Goal: Task Accomplishment & Management: Manage account settings

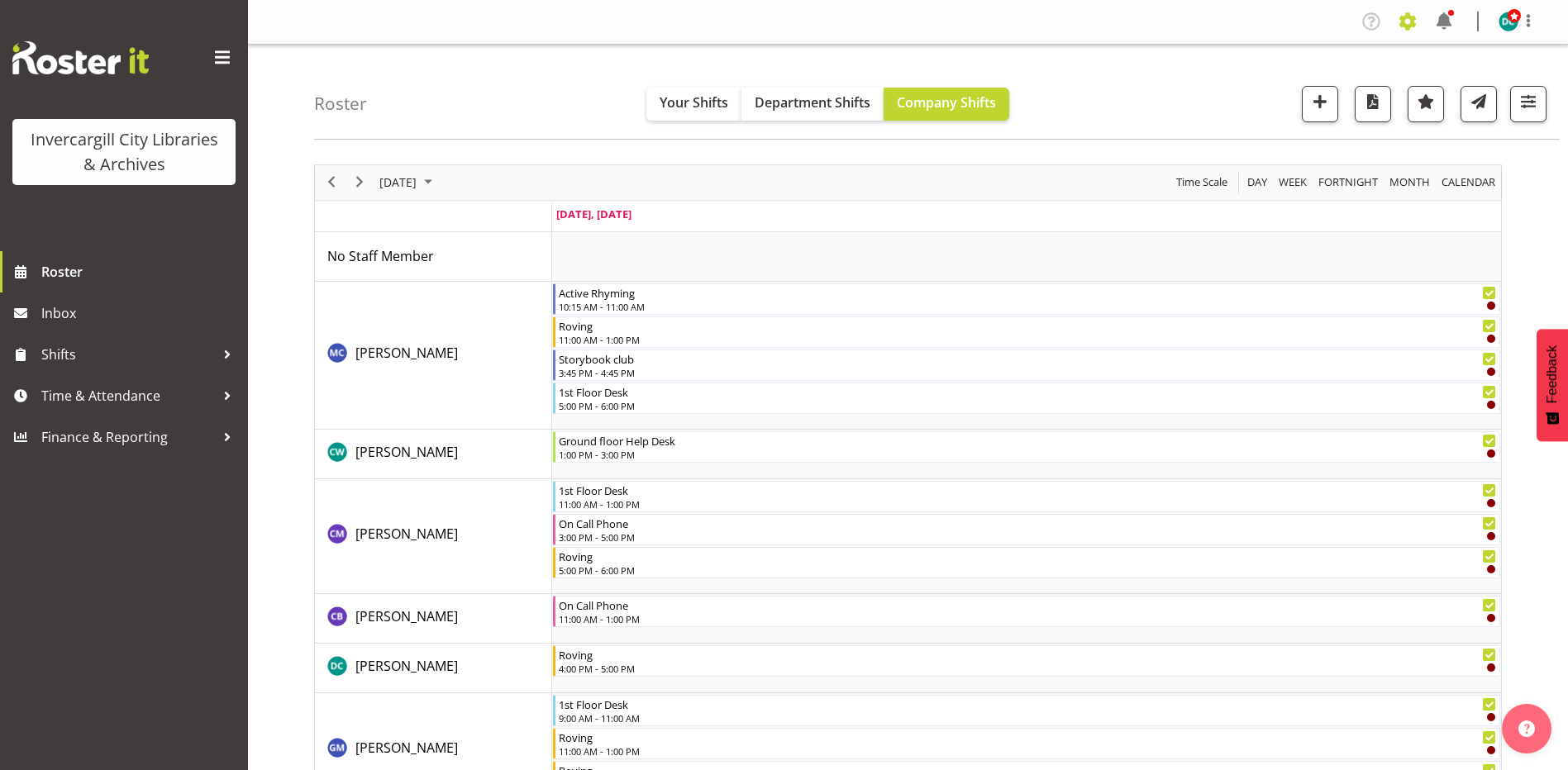
click at [1401, 26] on span at bounding box center [1408, 21] width 26 height 26
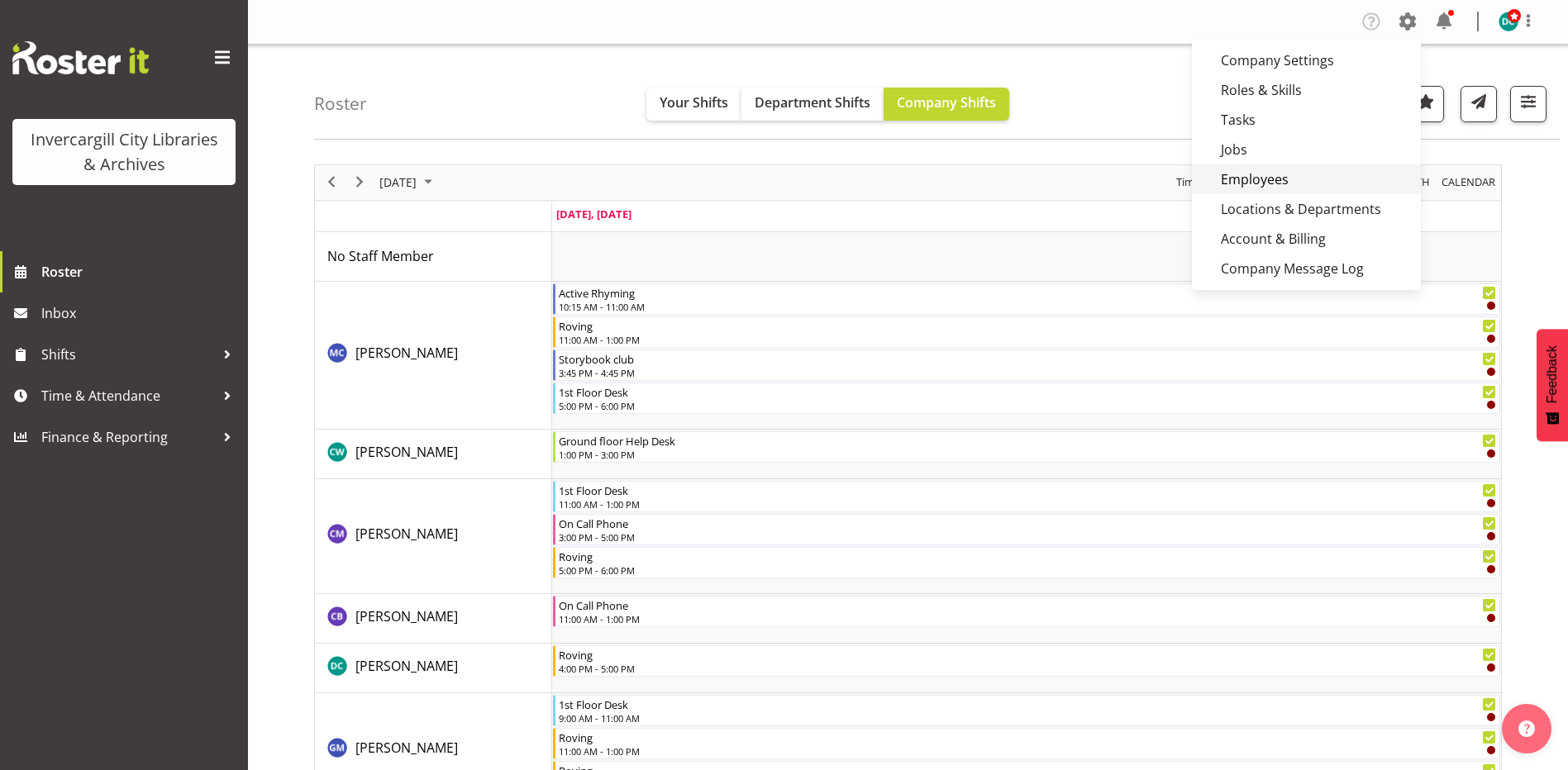
click at [1283, 182] on link "Employees" at bounding box center [1307, 180] width 229 height 30
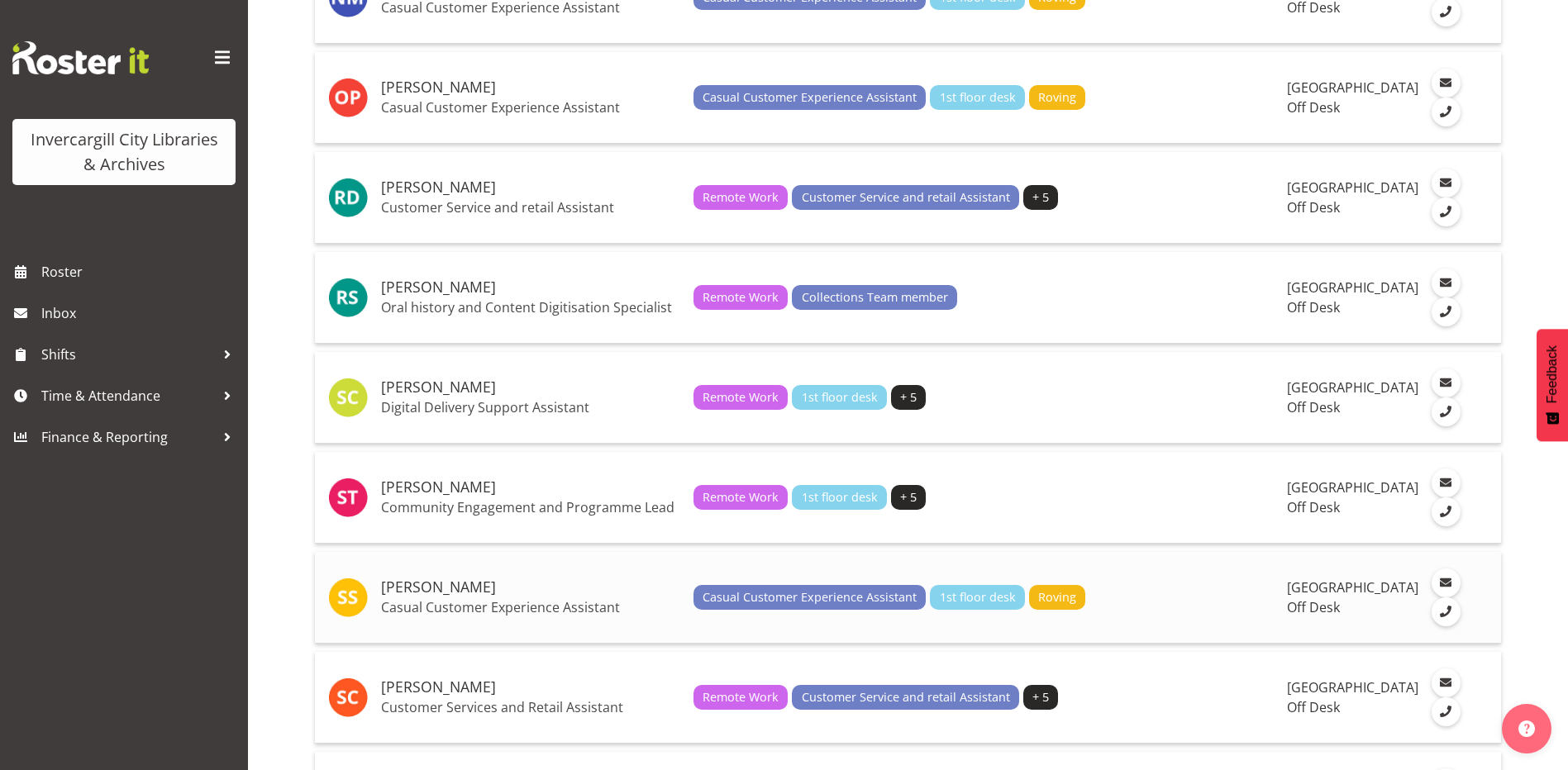
scroll to position [3223, 0]
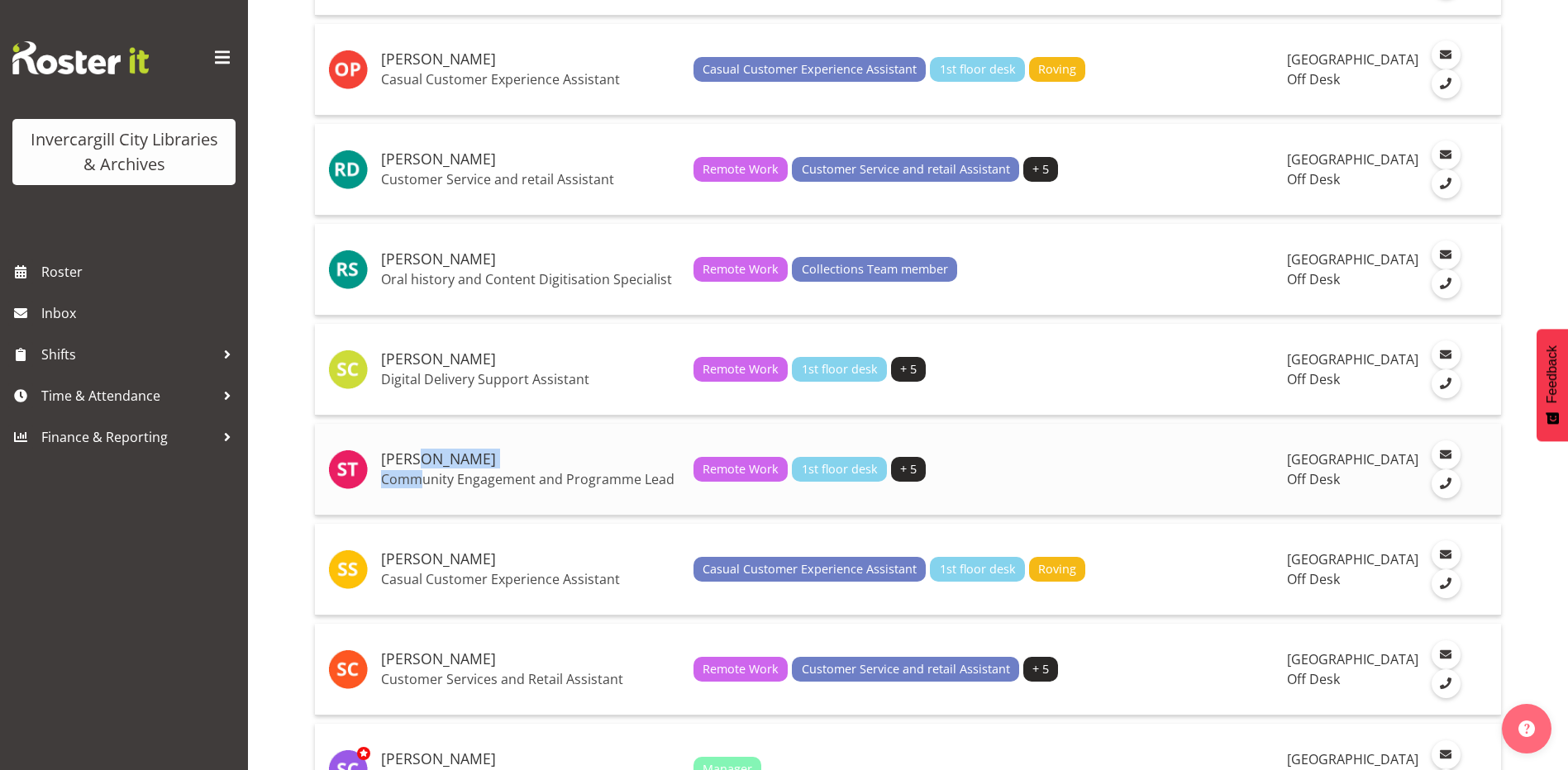
click at [419, 515] on td "Saniya Thompson Community Engagement and Programme Lead" at bounding box center [531, 470] width 313 height 92
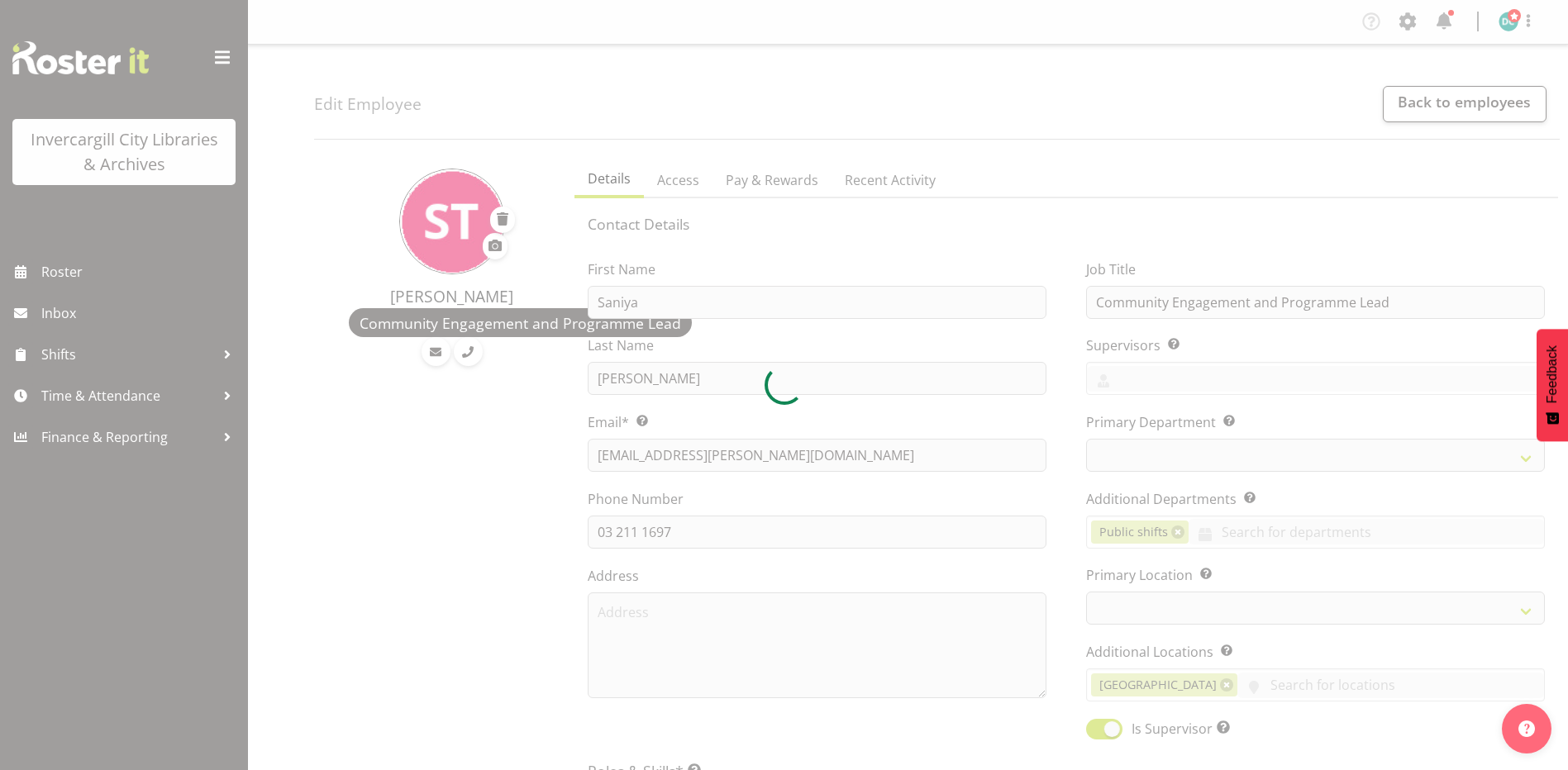
select select "TimelineWeek"
select select "1276"
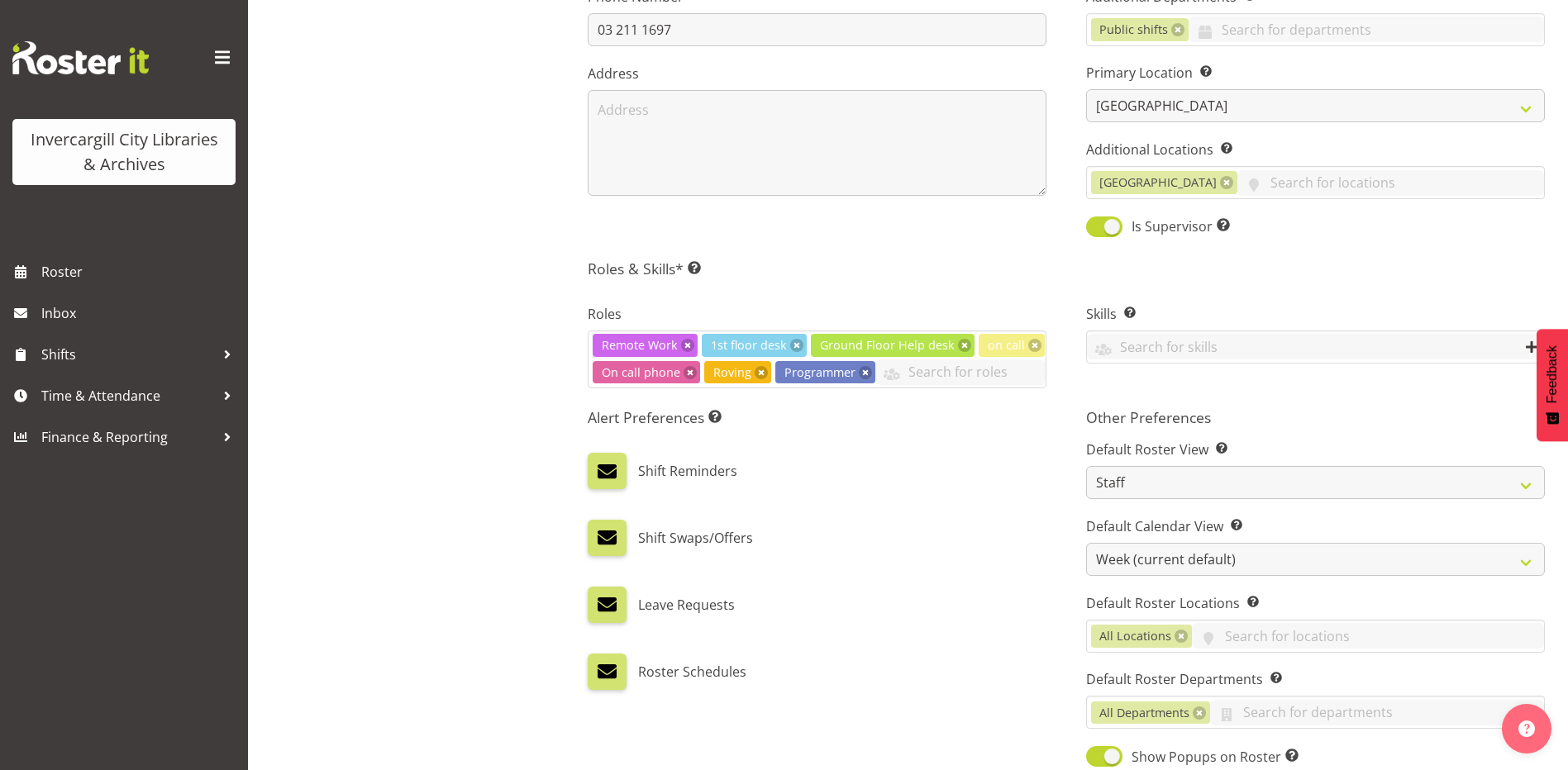
scroll to position [579, 0]
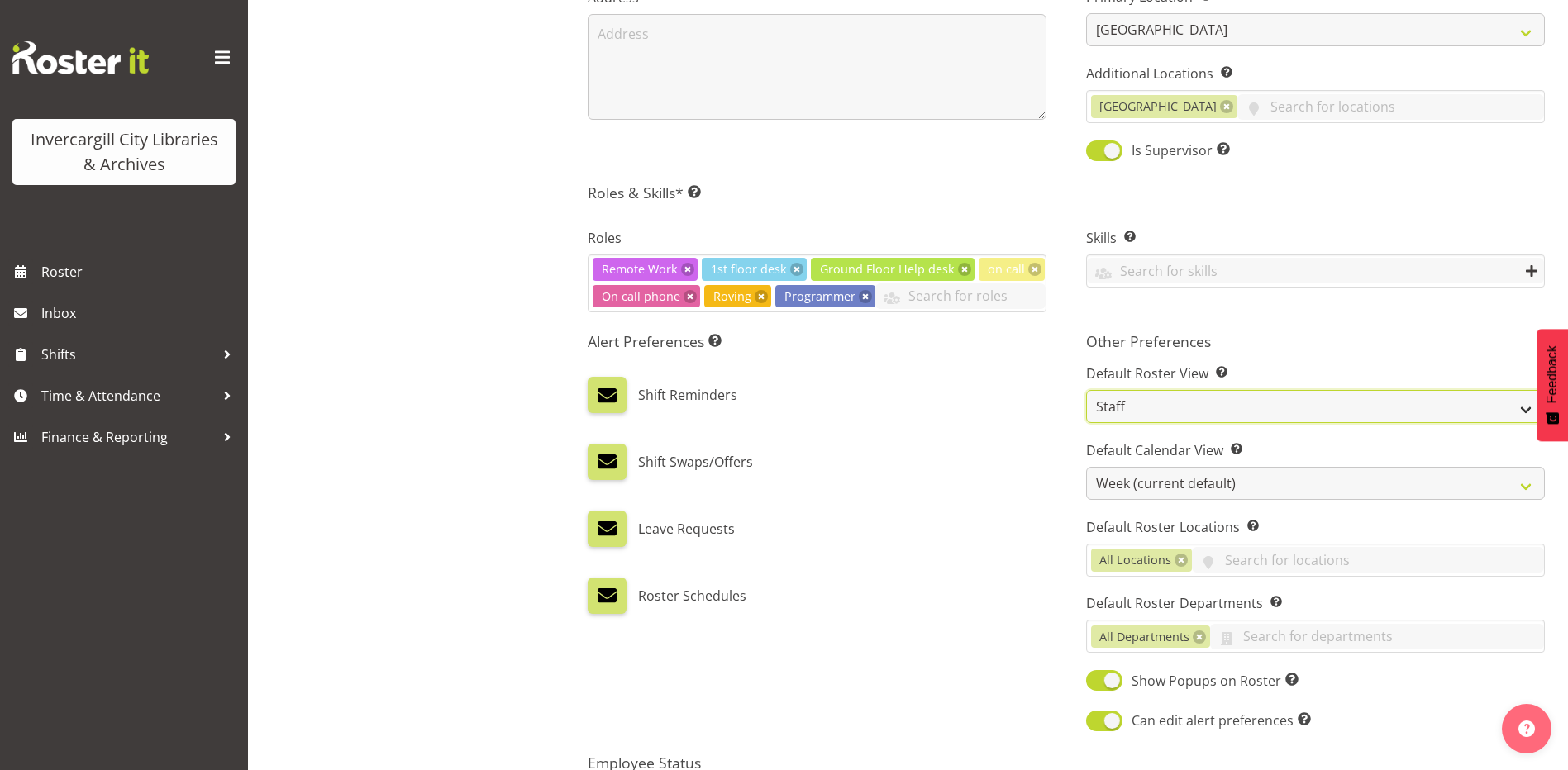
click at [1165, 411] on select "Staff Role Shift - Horizontal Shift - Vertical Staff - Location" at bounding box center [1315, 407] width 459 height 33
click at [1086, 390] on select "Staff Role Shift - Horizontal Shift - Vertical Staff - Location" at bounding box center [1315, 407] width 459 height 33
click at [1166, 409] on select "Staff Role Shift - Horizontal Shift - Vertical Staff - Location" at bounding box center [1315, 407] width 459 height 33
click at [1166, 408] on select "Staff Role Shift - Horizontal Shift - Vertical Staff - Location" at bounding box center [1315, 407] width 459 height 33
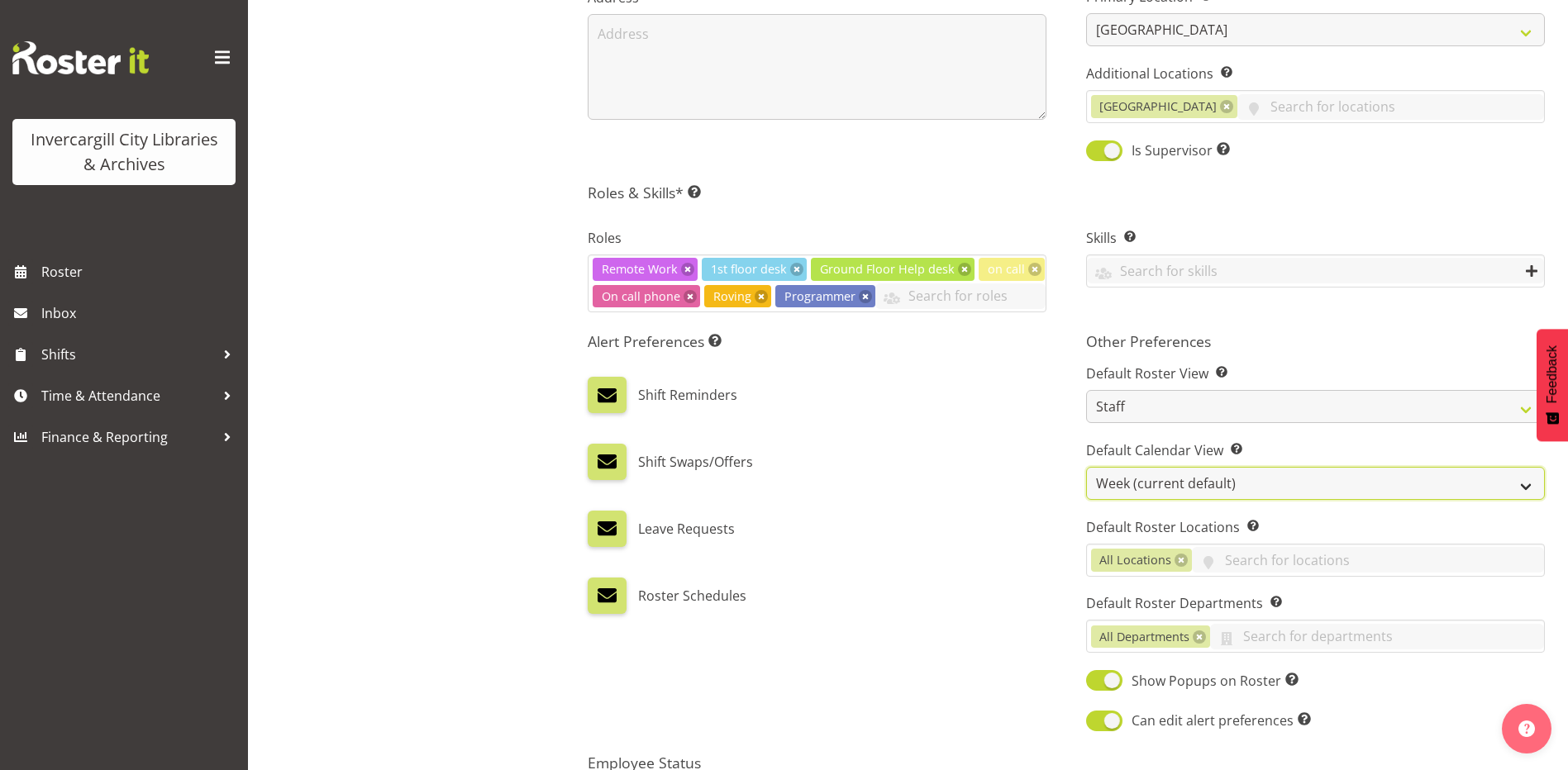
click at [1227, 475] on select "Day Timeline Day Week (current default) Timeline Week Fortnight Month Calendar" at bounding box center [1315, 484] width 459 height 33
select select "TimelineDay"
click at [1086, 467] on select "Day Timeline Day Week (current default) Timeline Week Fortnight Month Calendar" at bounding box center [1315, 484] width 459 height 33
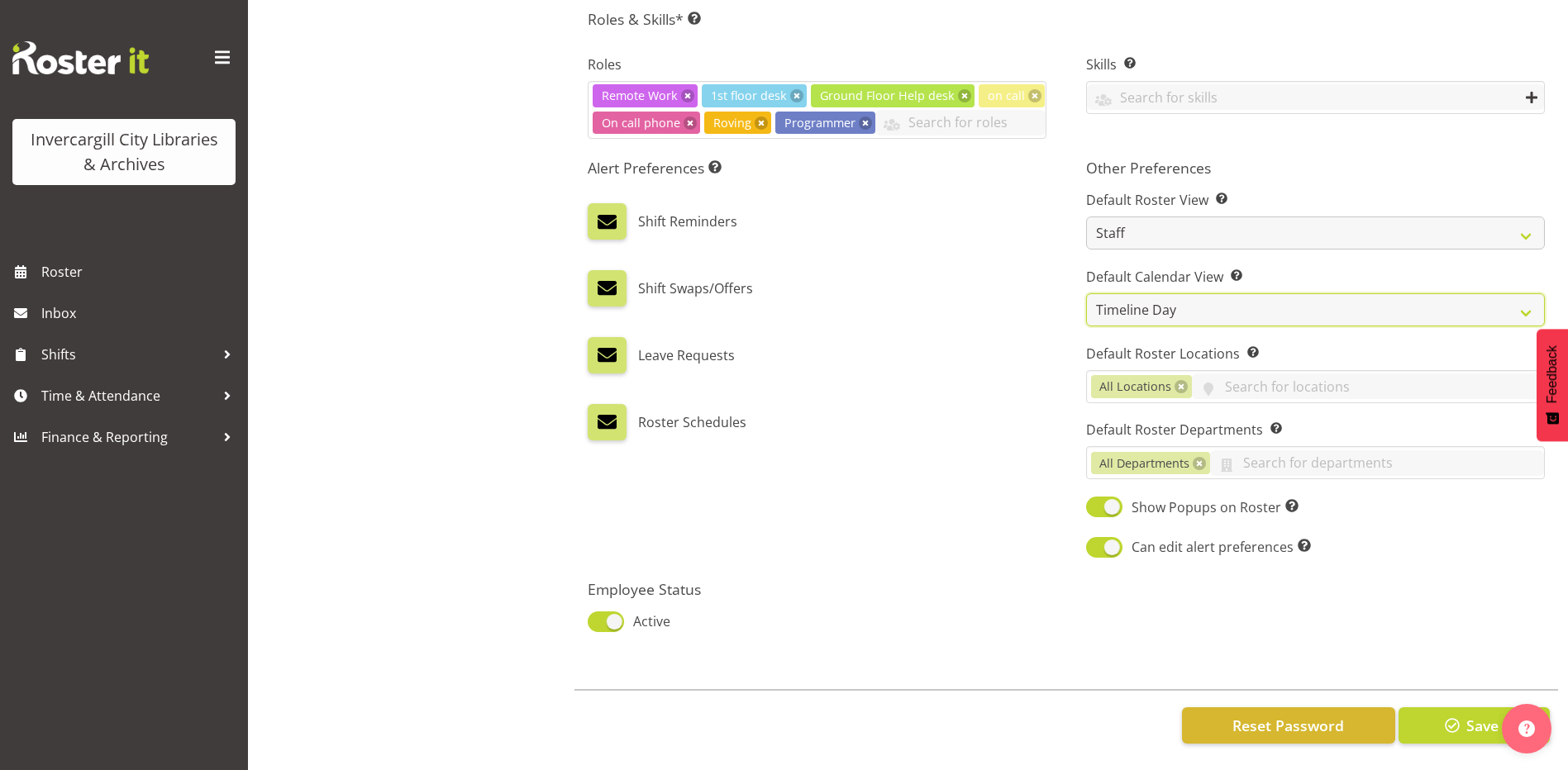
scroll to position [765, 0]
click at [1113, 497] on span at bounding box center [1104, 507] width 36 height 20
click at [1097, 501] on input "Show Popups on Roster Show shift information popup when you hover over a shift …" at bounding box center [1091, 507] width 11 height 11
click at [1098, 497] on span at bounding box center [1104, 507] width 36 height 20
click at [1097, 501] on input "Show Popups on Roster Show shift information popup when you hover over a shift …" at bounding box center [1091, 507] width 11 height 11
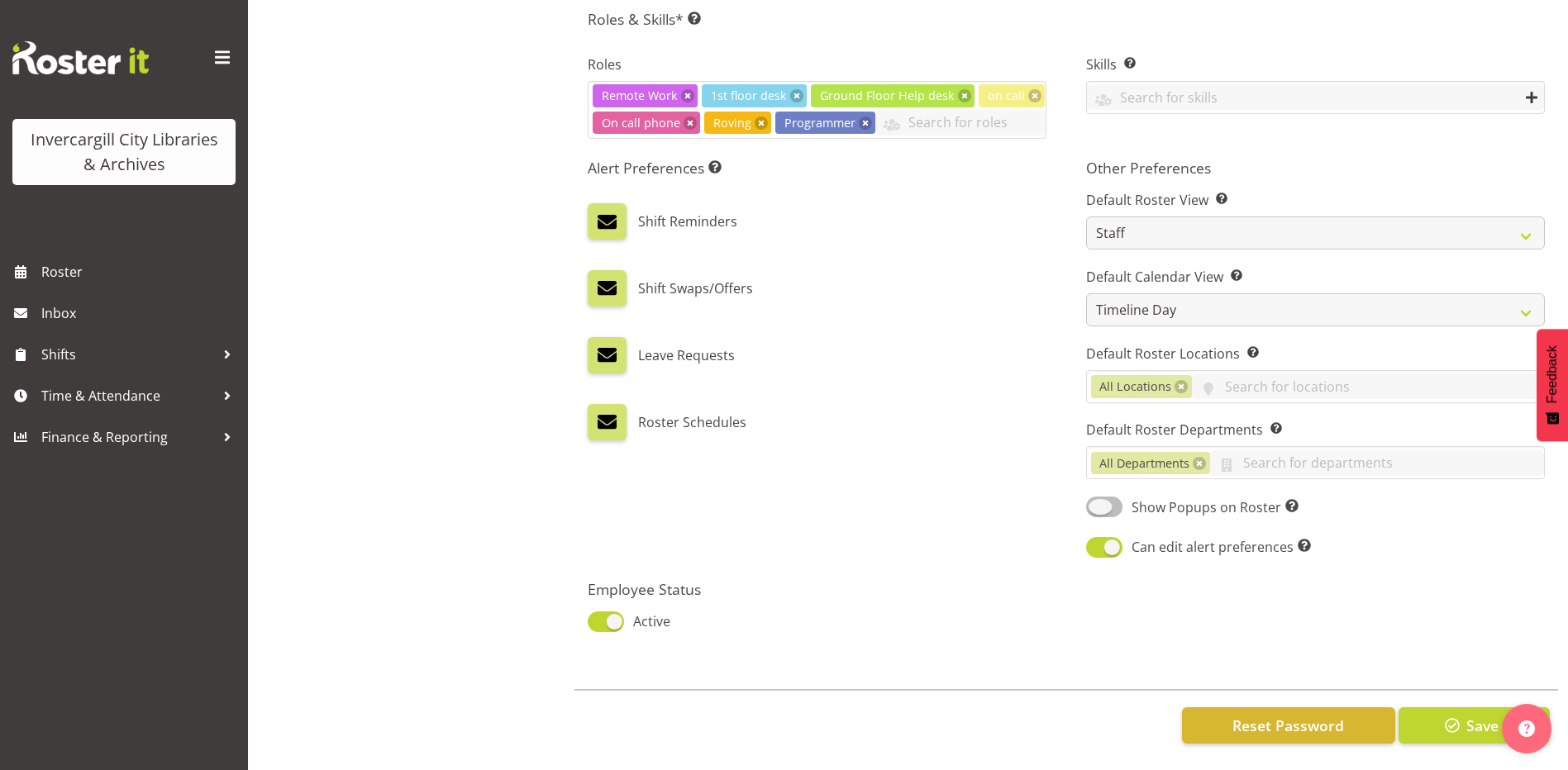
checkbox input "true"
click at [1262, 714] on span "Reset Password" at bounding box center [1289, 725] width 112 height 21
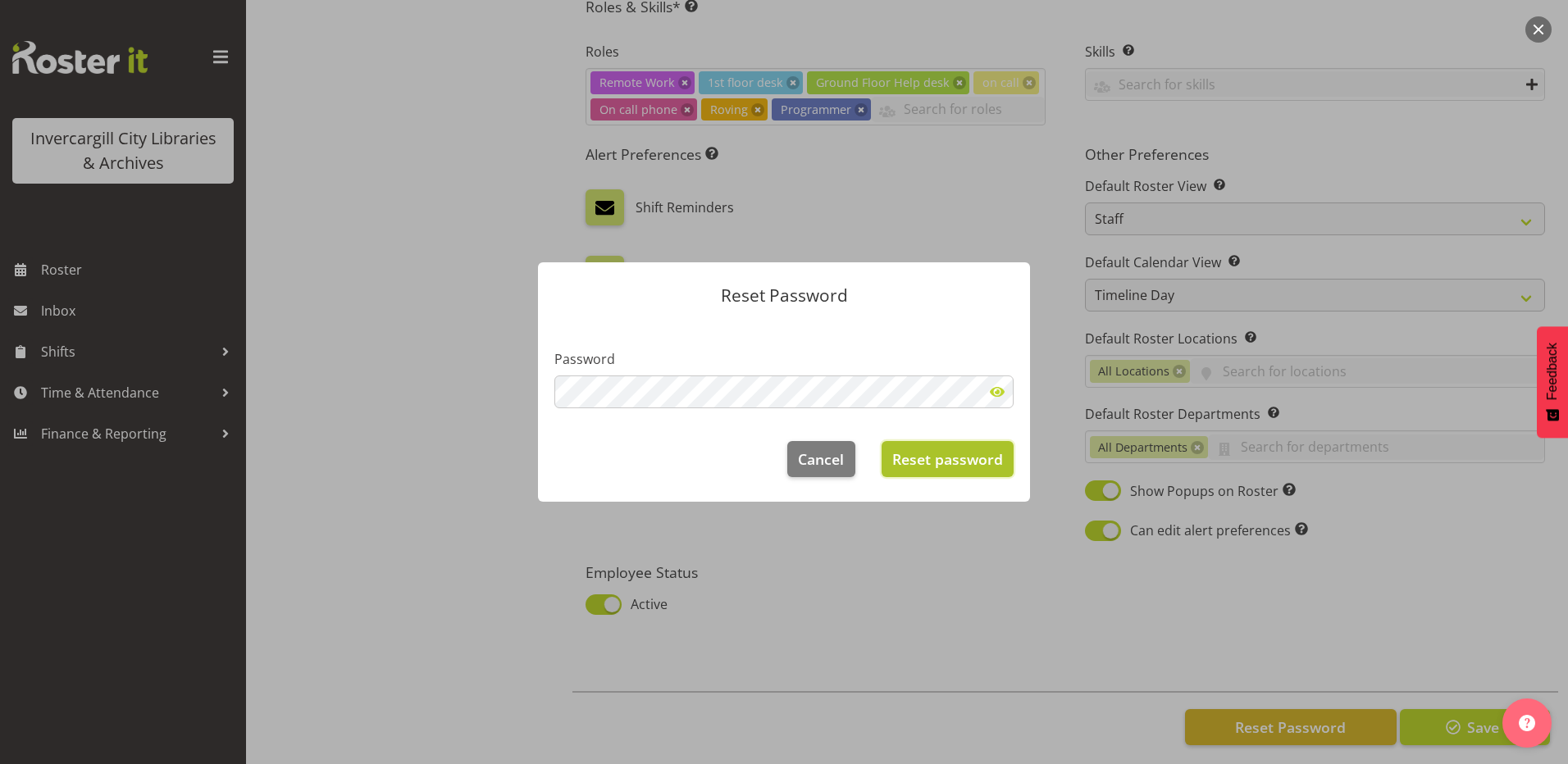
click at [946, 462] on span "Reset password" at bounding box center [948, 459] width 111 height 21
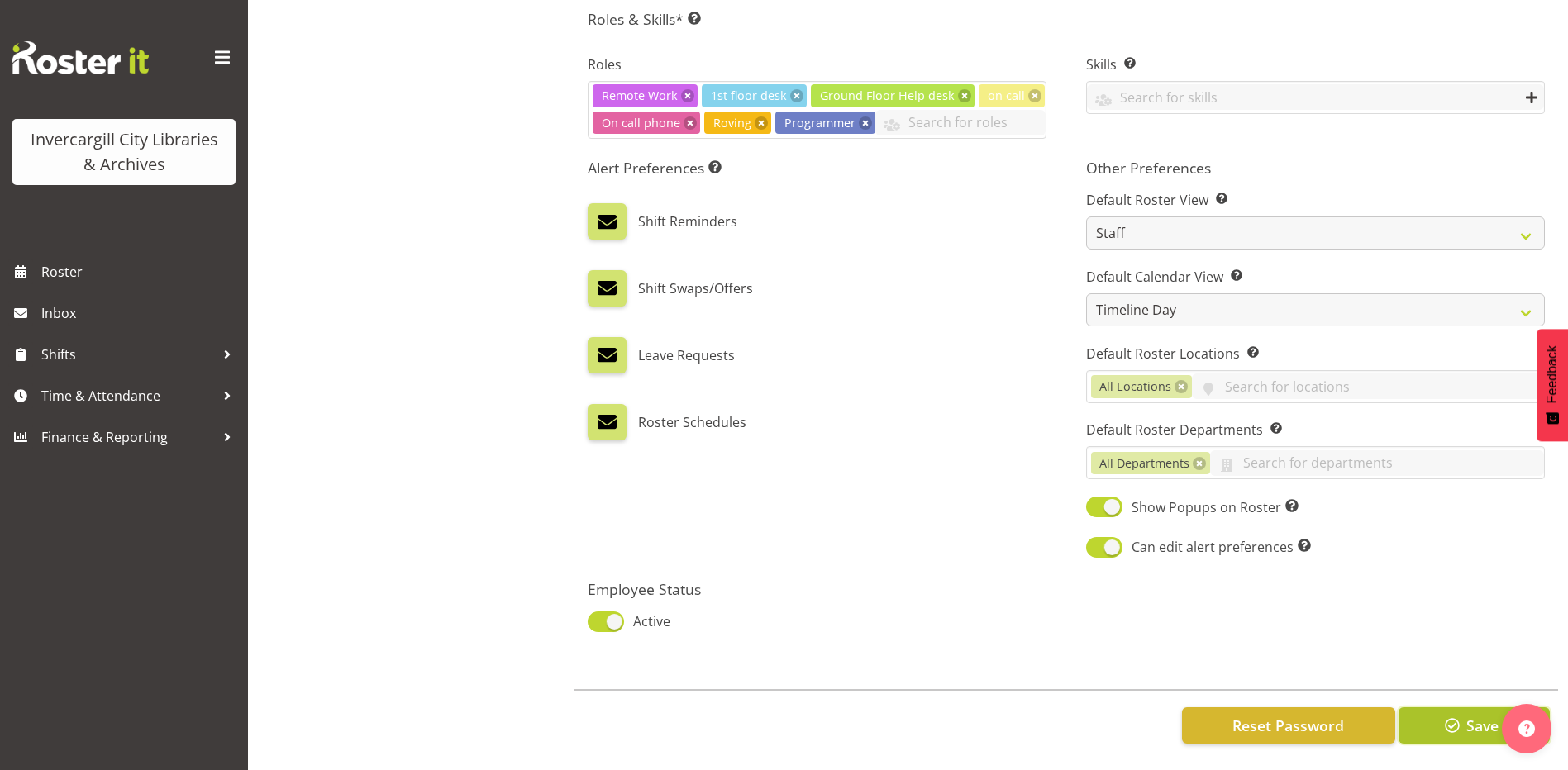
click at [1477, 714] on span "Save" at bounding box center [1483, 725] width 33 height 21
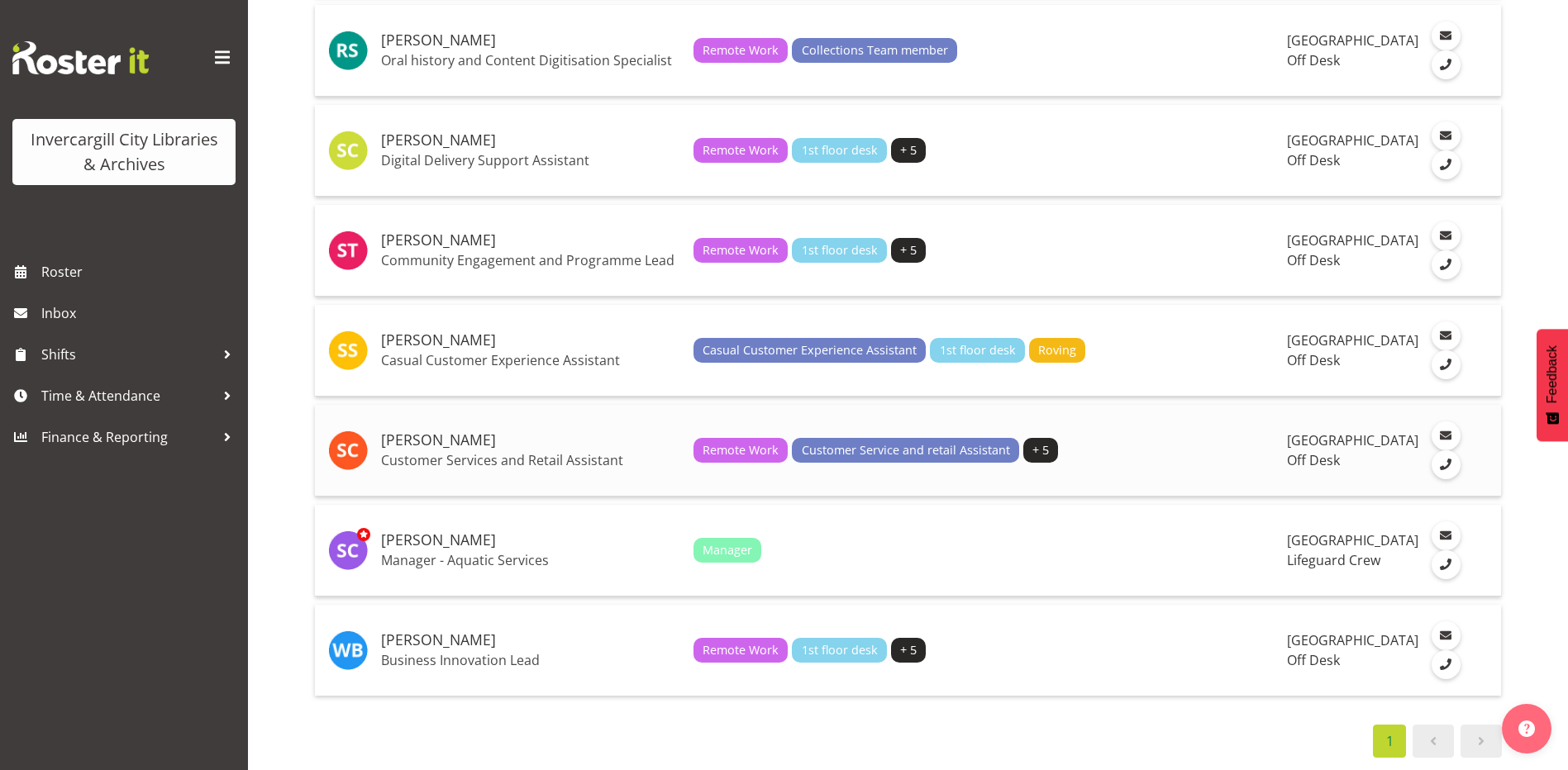
scroll to position [3470, 0]
click at [488, 248] on h5 "[PERSON_NAME]" at bounding box center [531, 241] width 300 height 17
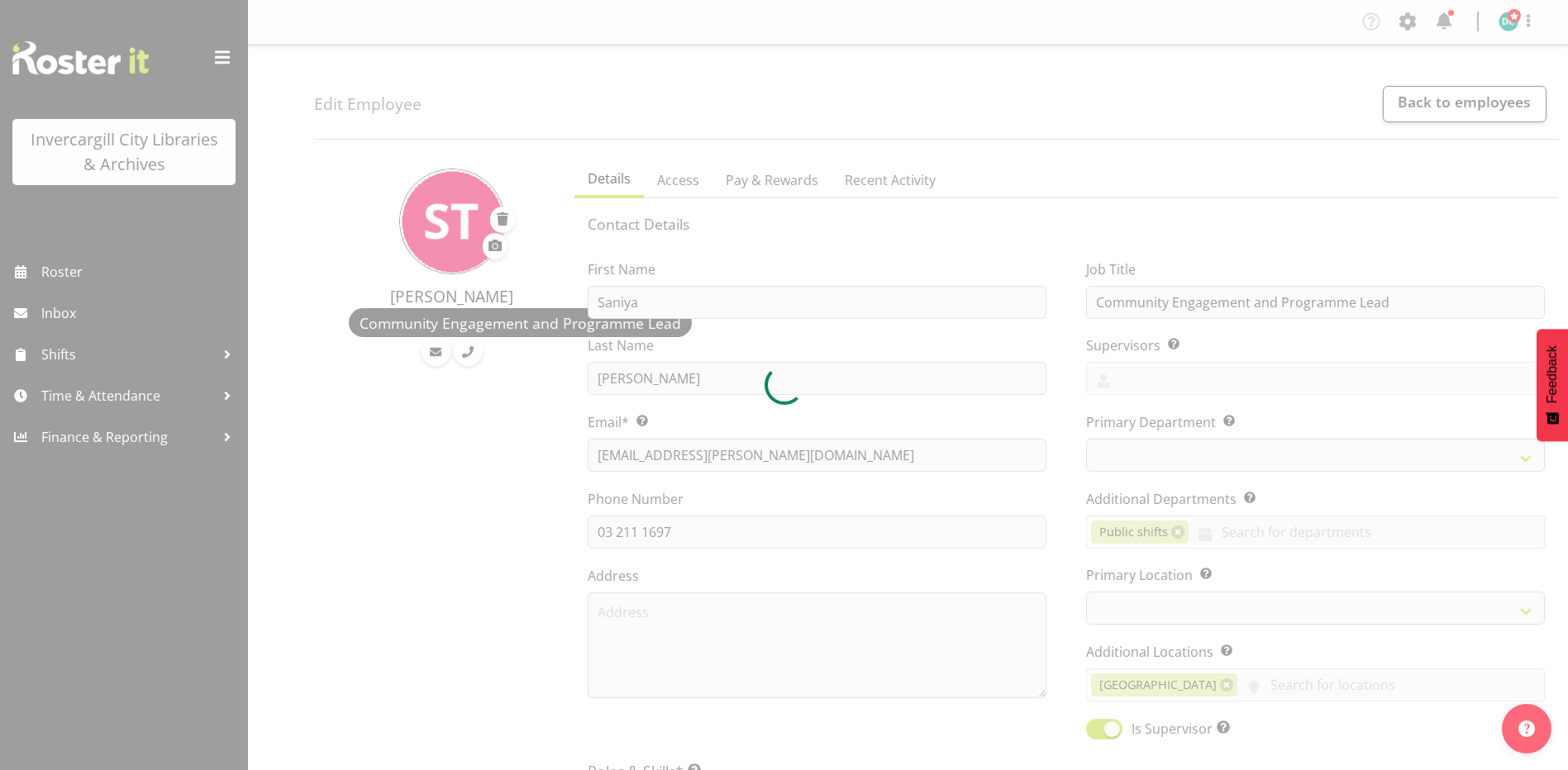
select select "TimelineDay"
select select "1276"
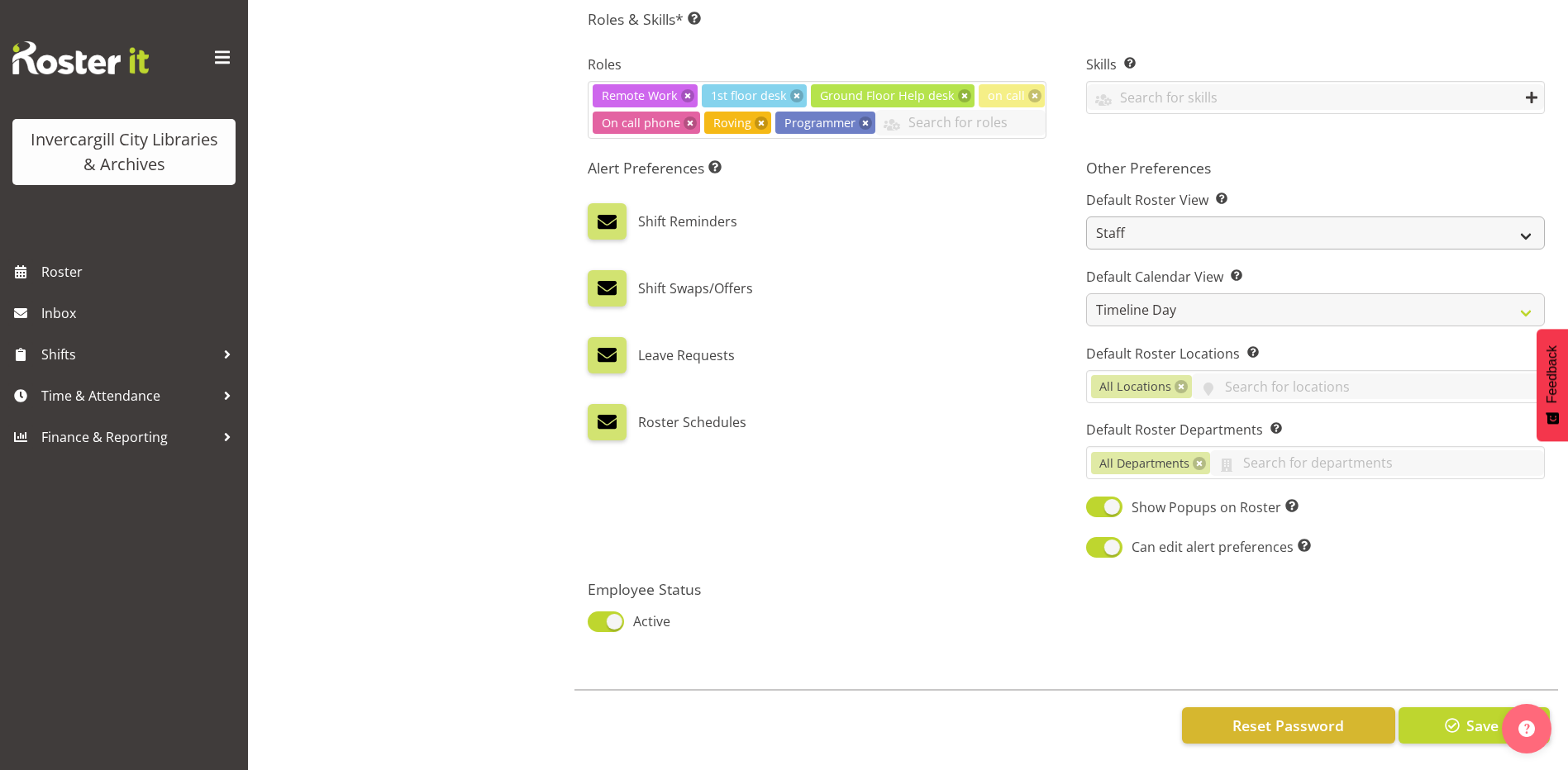
scroll to position [765, 0]
click at [1314, 715] on span "Reset Password" at bounding box center [1289, 725] width 112 height 21
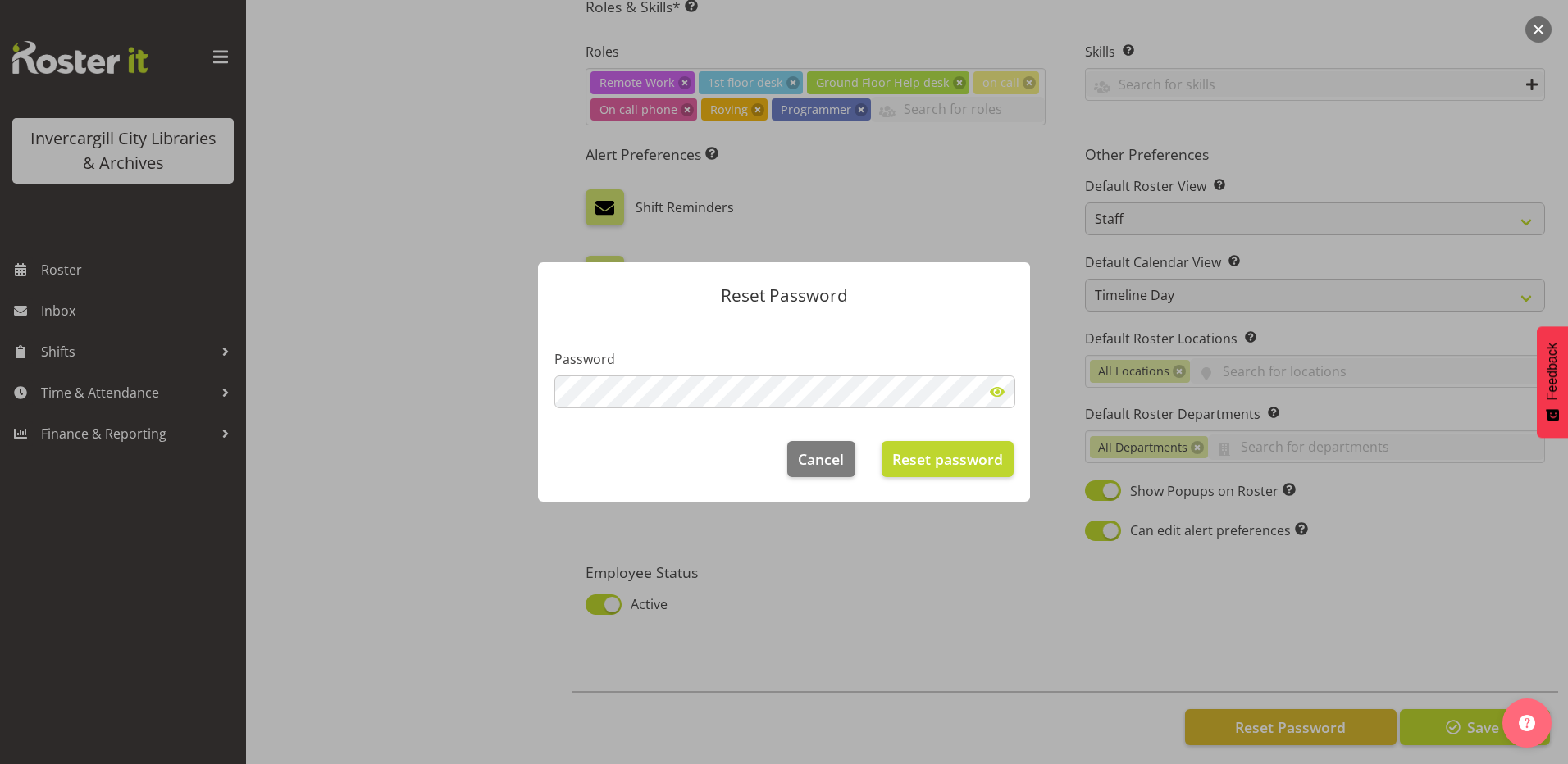
click at [654, 367] on label "Password" at bounding box center [784, 359] width 459 height 20
click at [923, 461] on span "Reset password" at bounding box center [948, 459] width 111 height 21
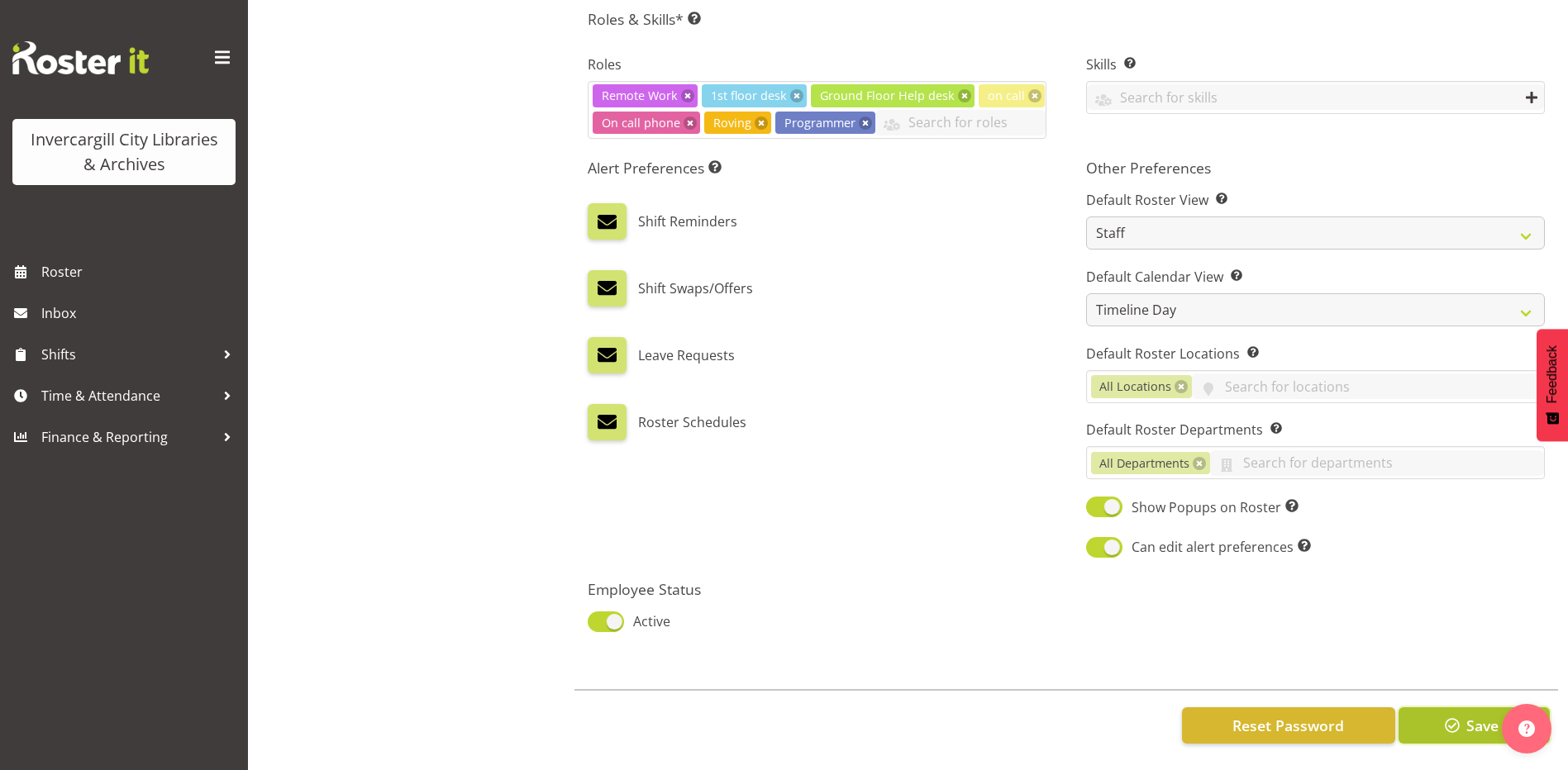
click at [1462, 718] on span "button" at bounding box center [1453, 725] width 21 height 21
